Goal: Transaction & Acquisition: Purchase product/service

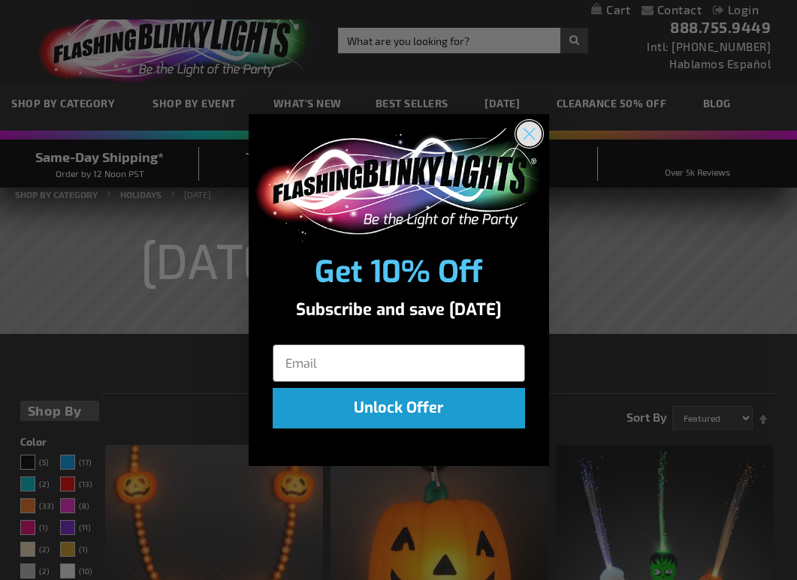
click at [242, 138] on circle "Close dialog" at bounding box center [528, 134] width 25 height 25
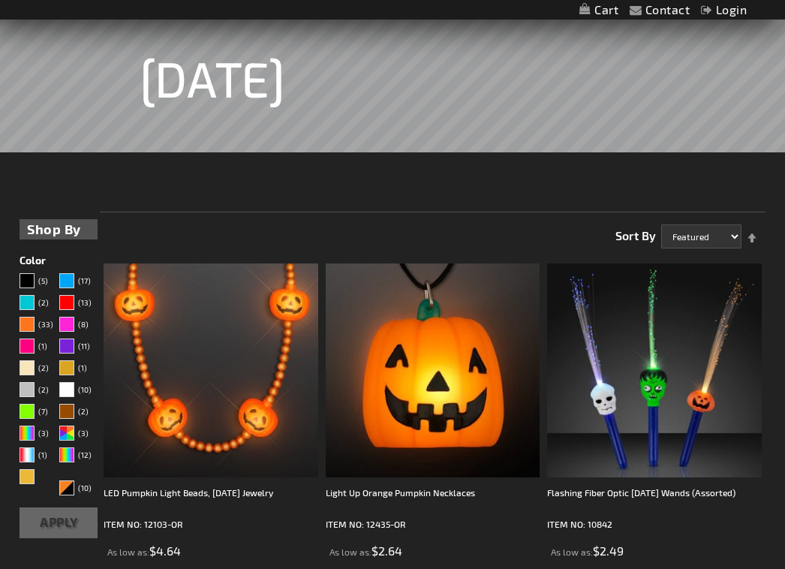
scroll to position [225, 0]
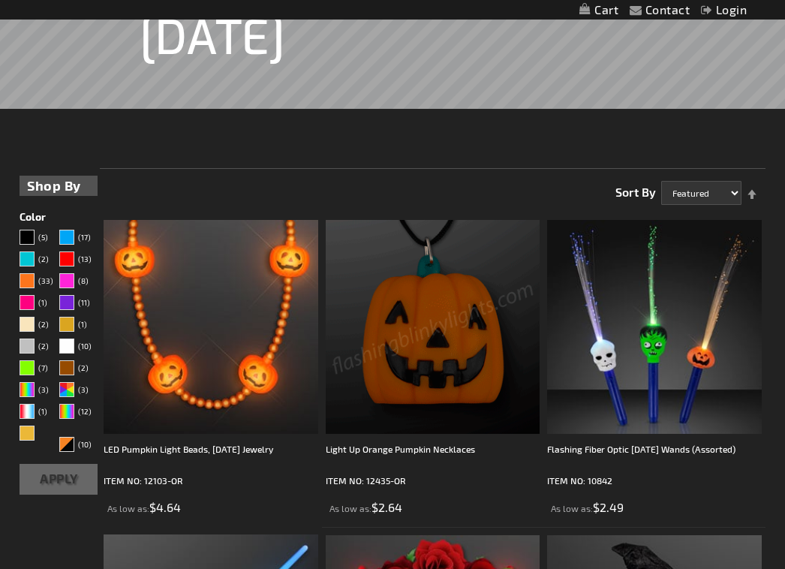
click at [242, 256] on img at bounding box center [433, 327] width 214 height 214
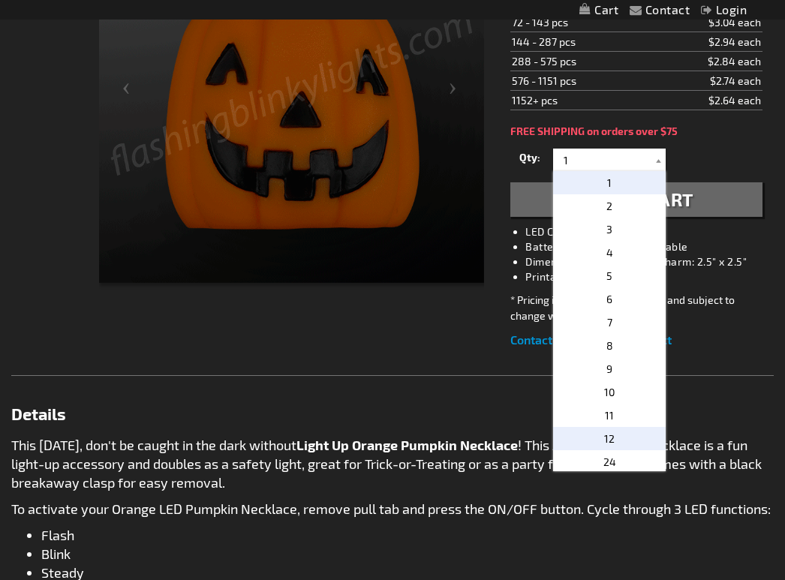
click at [608, 443] on span "12" at bounding box center [609, 438] width 11 height 13
type input "12"
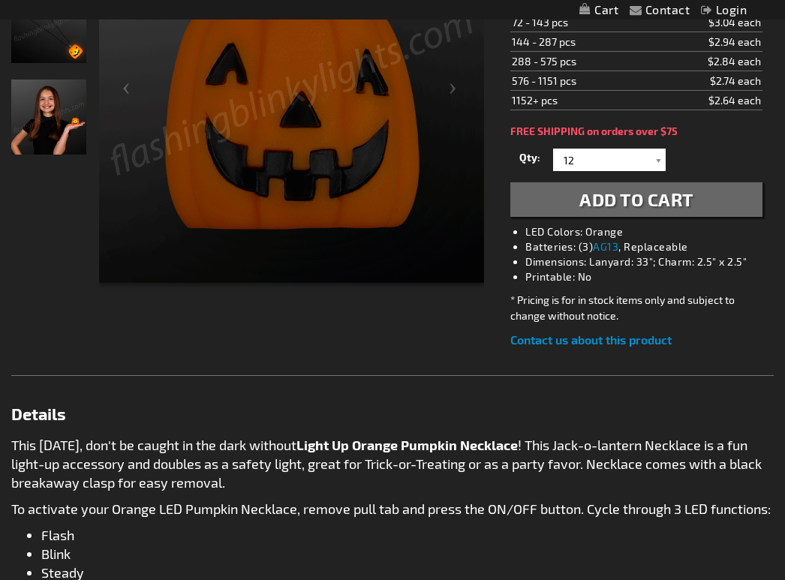
click at [652, 202] on span "Add to Cart" at bounding box center [637, 199] width 114 height 22
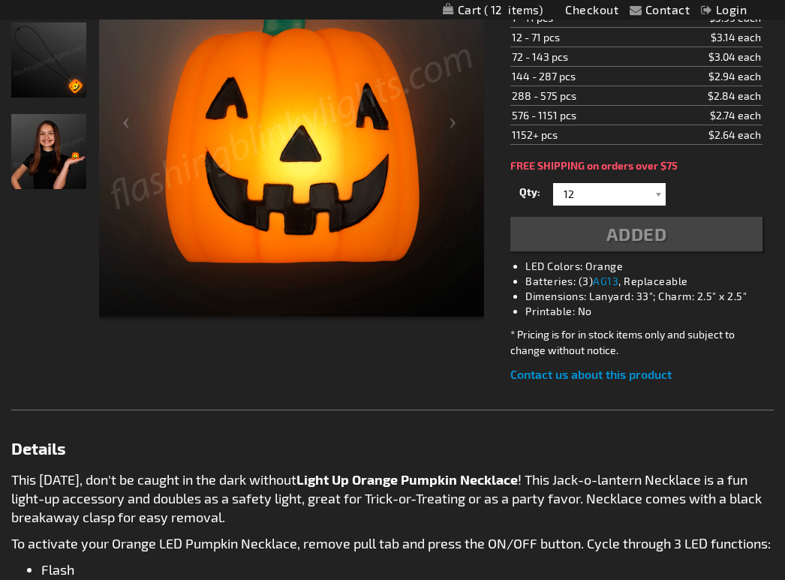
scroll to position [367, 0]
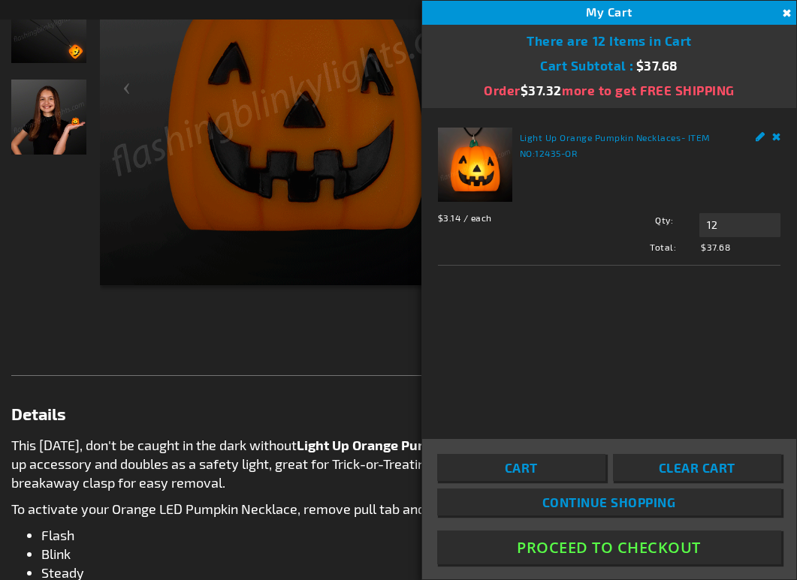
click at [668, 553] on button "Proceed To Checkout" at bounding box center [609, 548] width 344 height 34
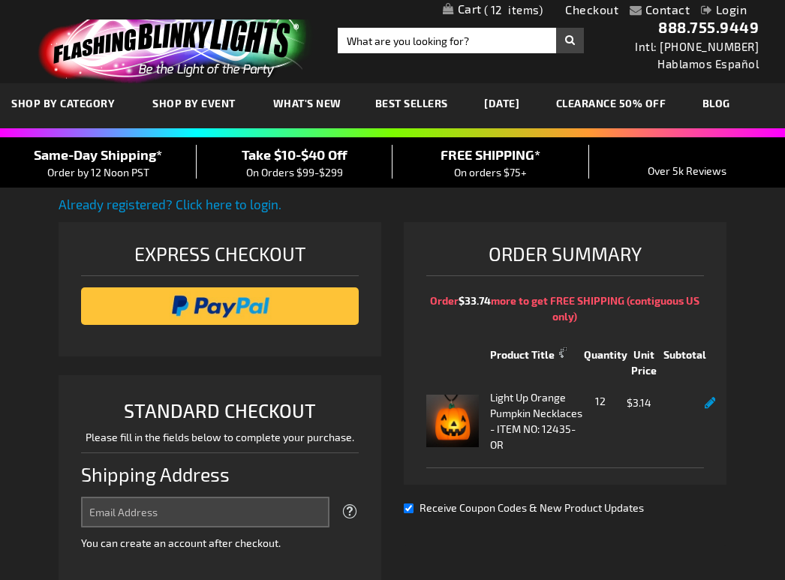
select select "US"
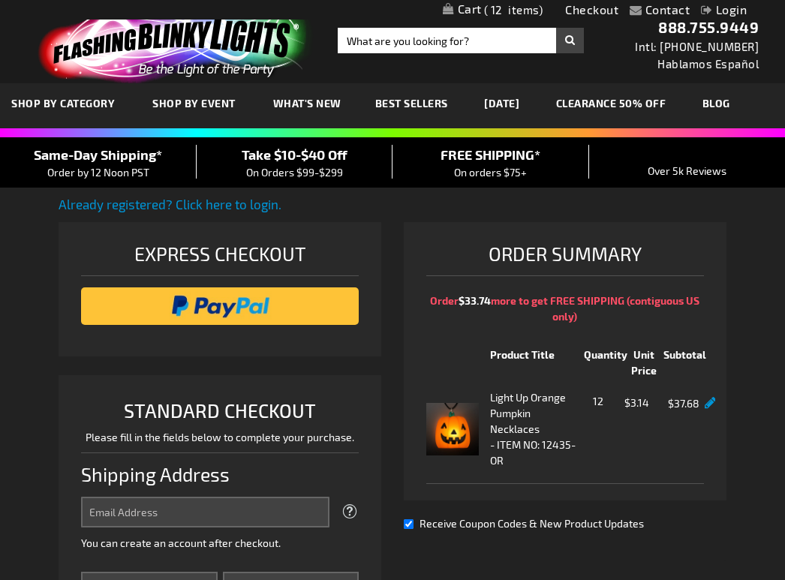
click at [507, 3] on link "My Cart 12 12 items" at bounding box center [493, 11] width 101 height 16
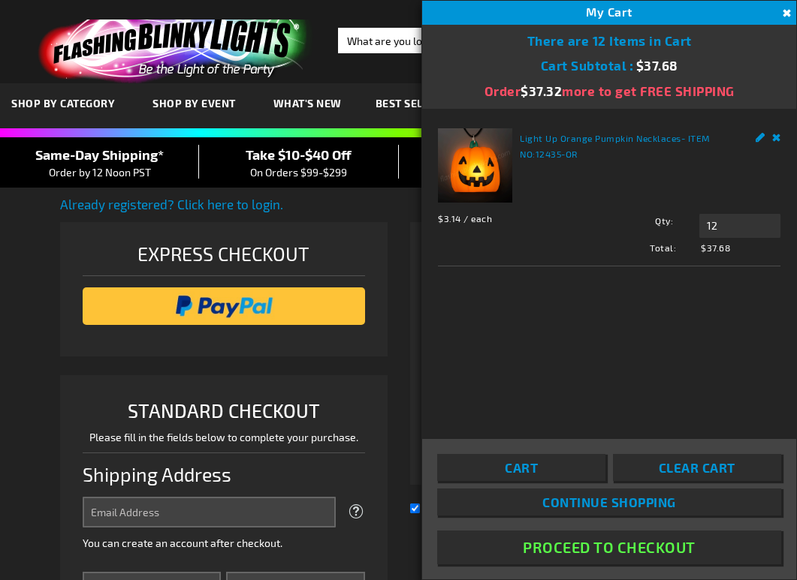
click at [542, 468] on link "Cart" at bounding box center [521, 467] width 168 height 27
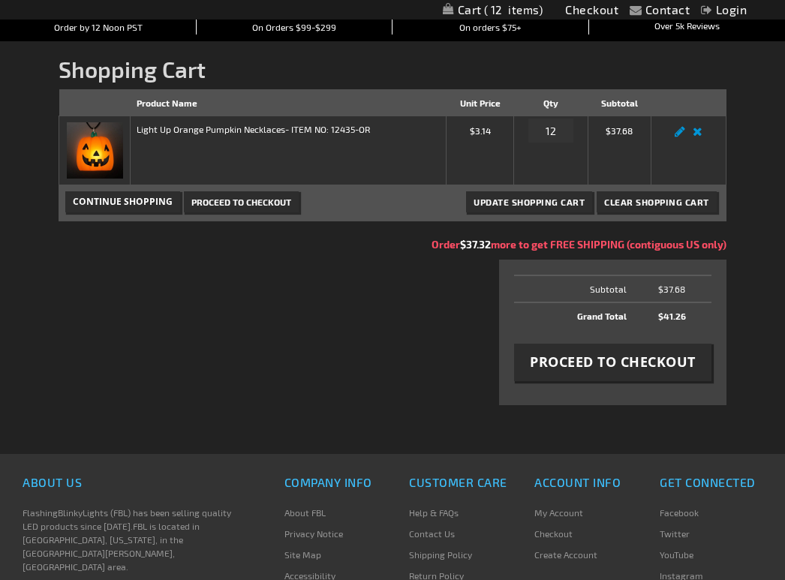
scroll to position [150, 0]
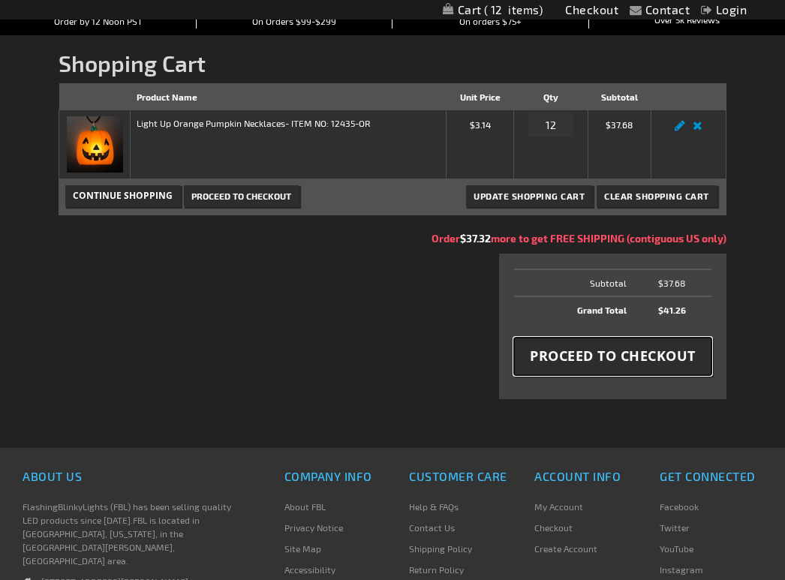
click at [623, 363] on span "Proceed to Checkout" at bounding box center [613, 356] width 166 height 19
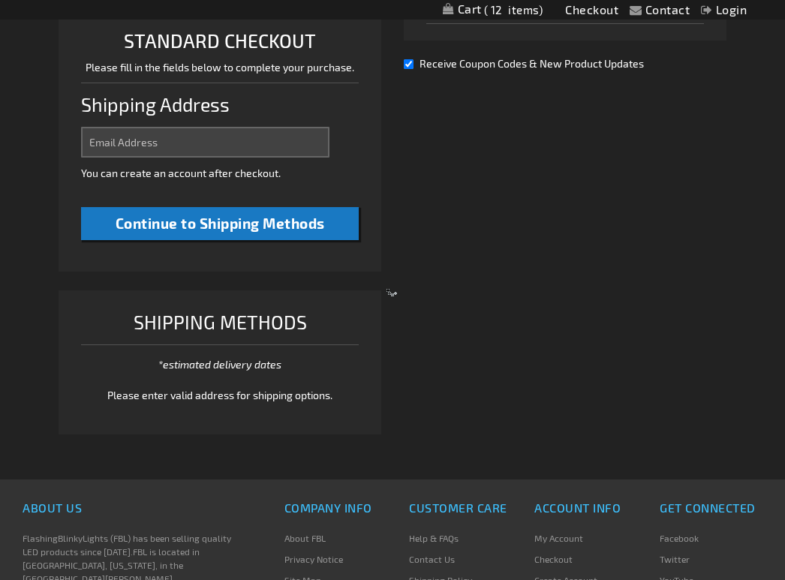
select select "US"
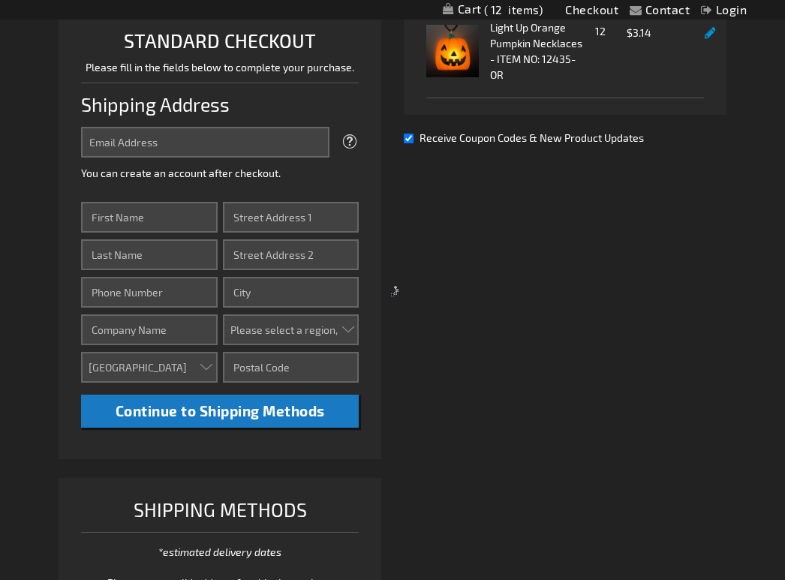
scroll to position [375, 0]
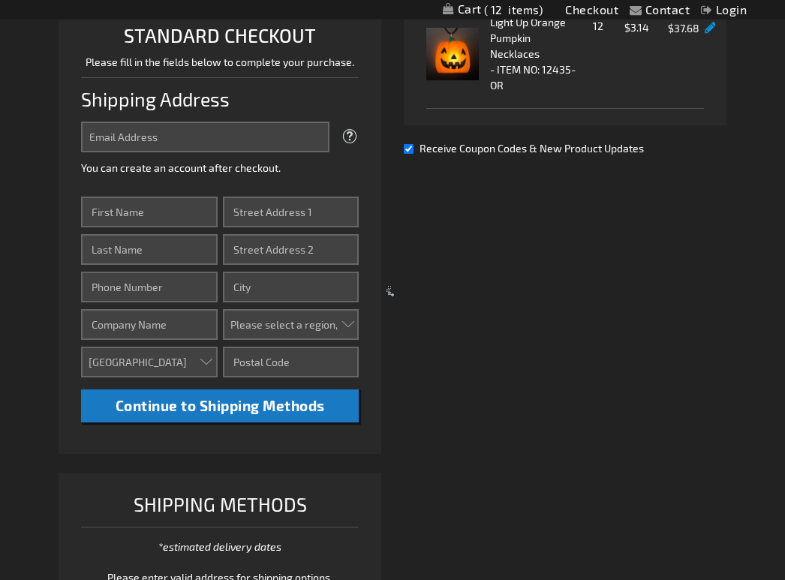
click at [192, 140] on div at bounding box center [392, 290] width 785 height 580
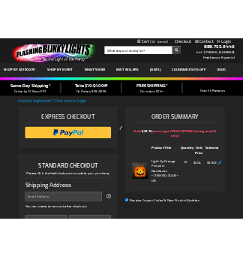
scroll to position [0, 0]
